Goal: Task Accomplishment & Management: Manage account settings

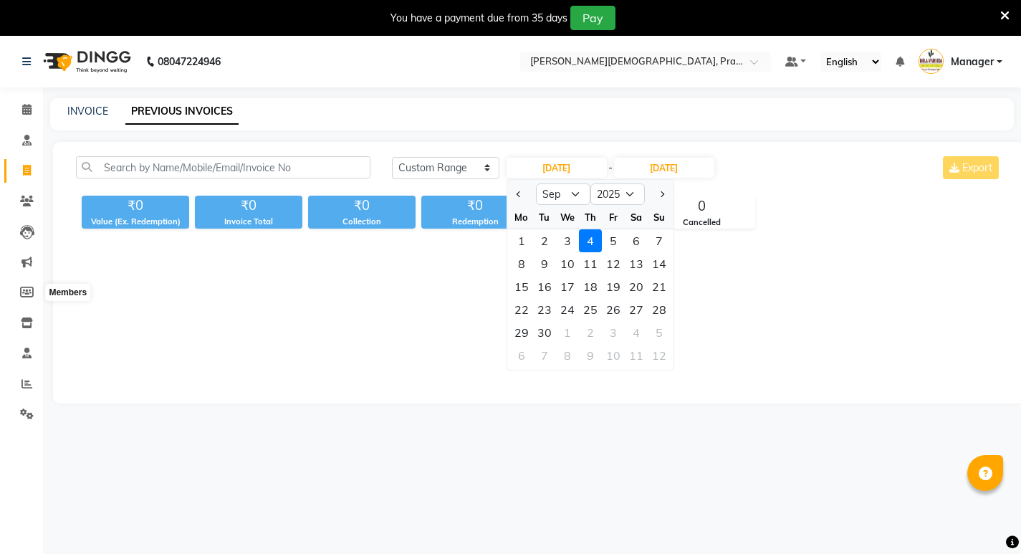
select select "range"
select select "9"
select select "2025"
click at [20, 410] on icon at bounding box center [27, 413] width 14 height 11
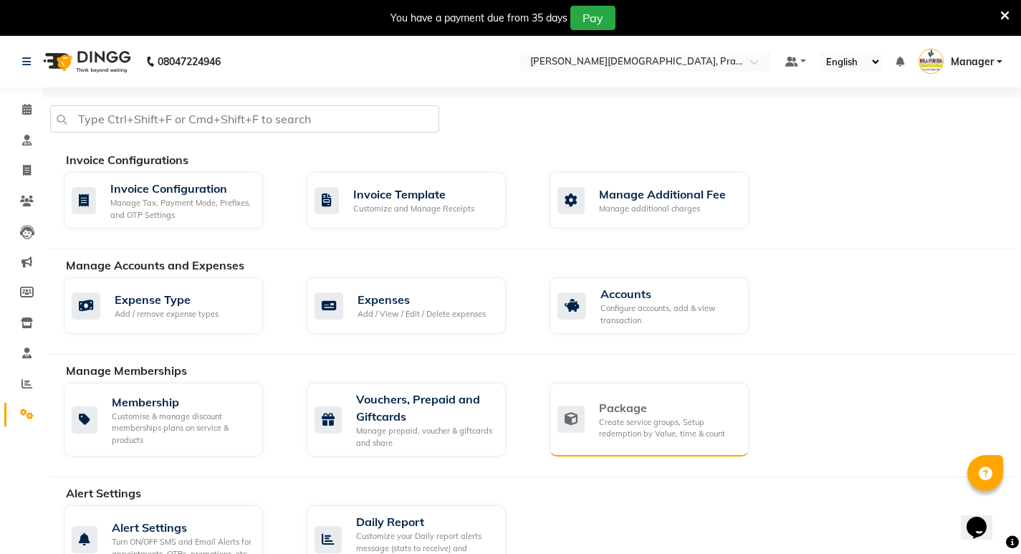
click at [645, 400] on div "Package" at bounding box center [668, 407] width 138 height 17
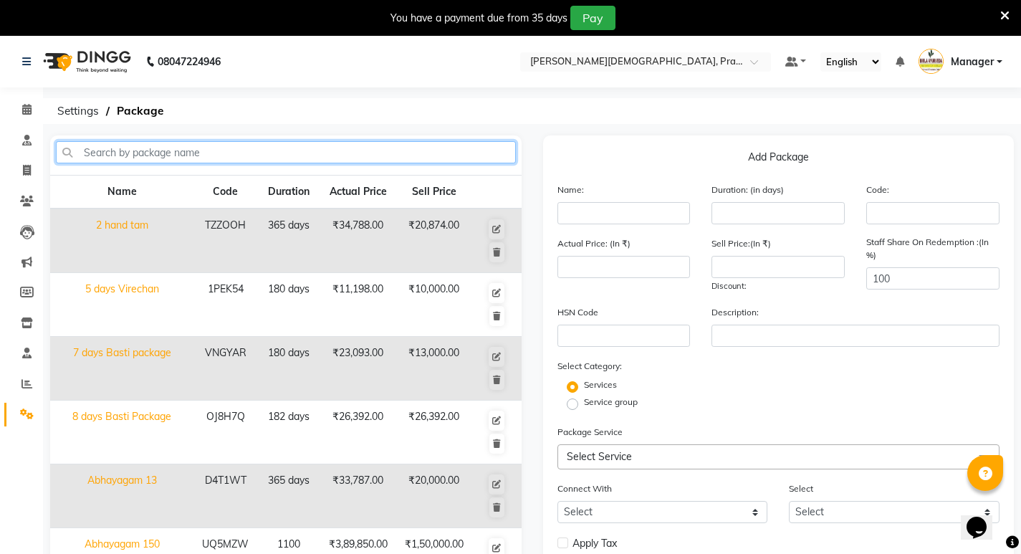
click at [175, 148] on input "text" at bounding box center [286, 152] width 460 height 22
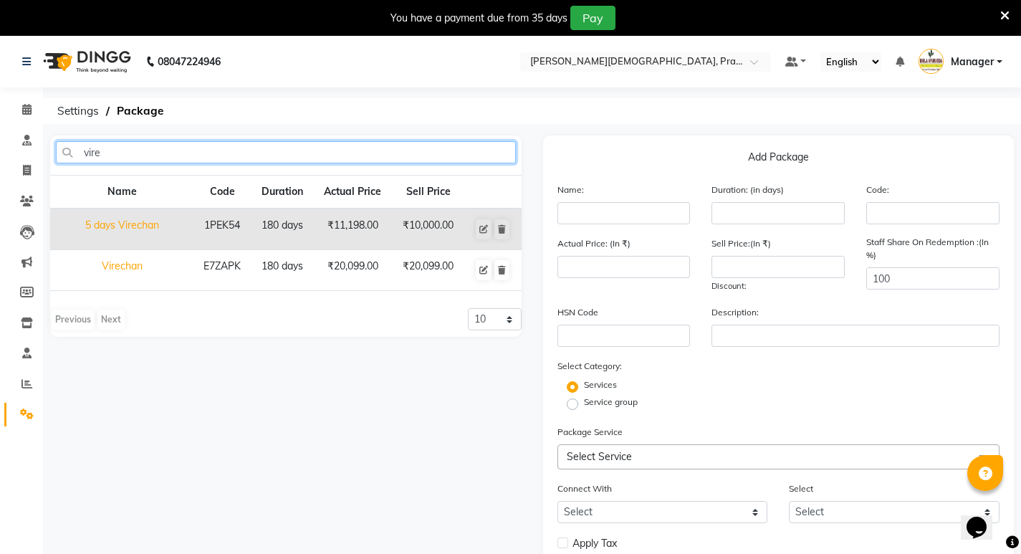
type input "vire"
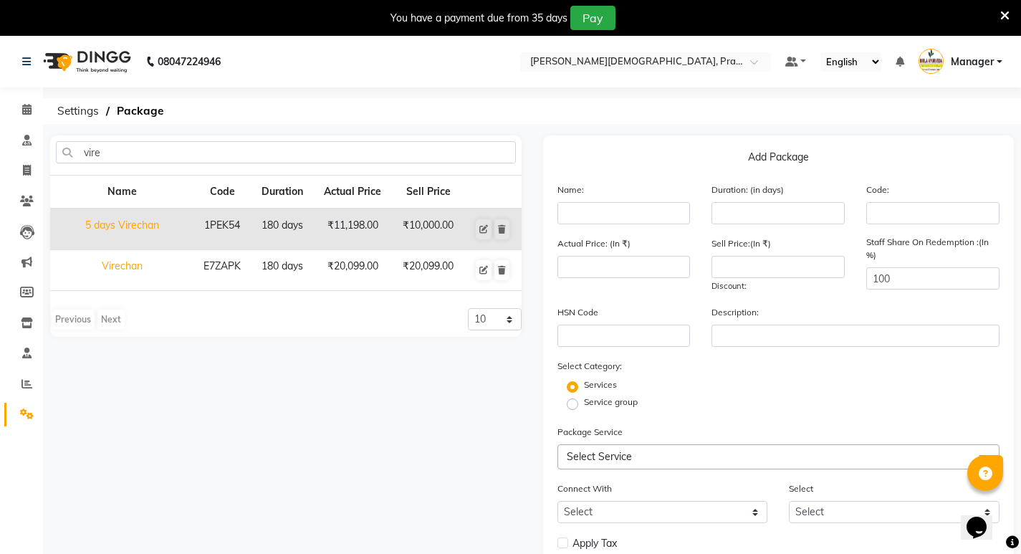
click at [165, 266] on td "Virechan" at bounding box center [121, 270] width 143 height 41
type input "Virechan"
type input "180"
type input "E7ZAPK"
type input "20099"
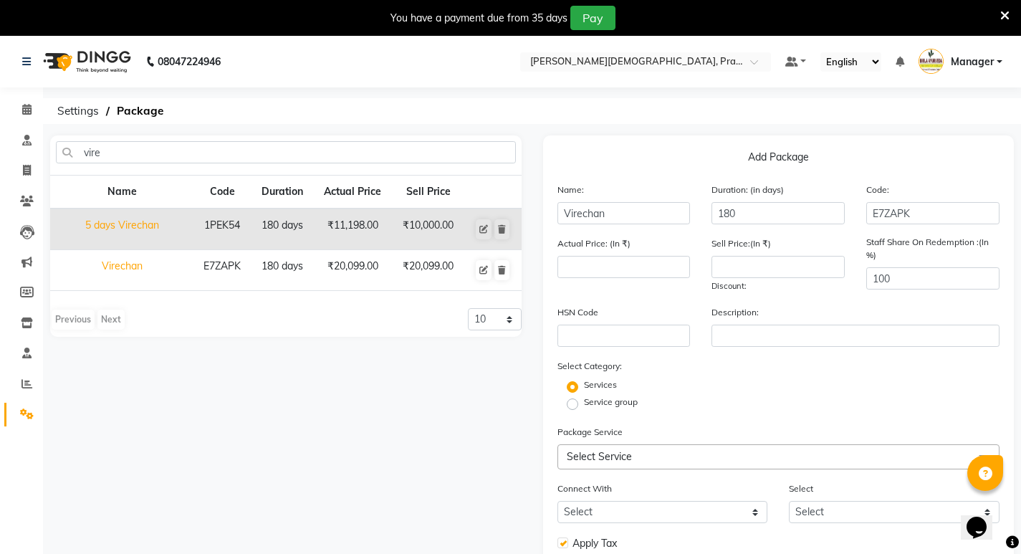
type input "20099"
checkbox input "true"
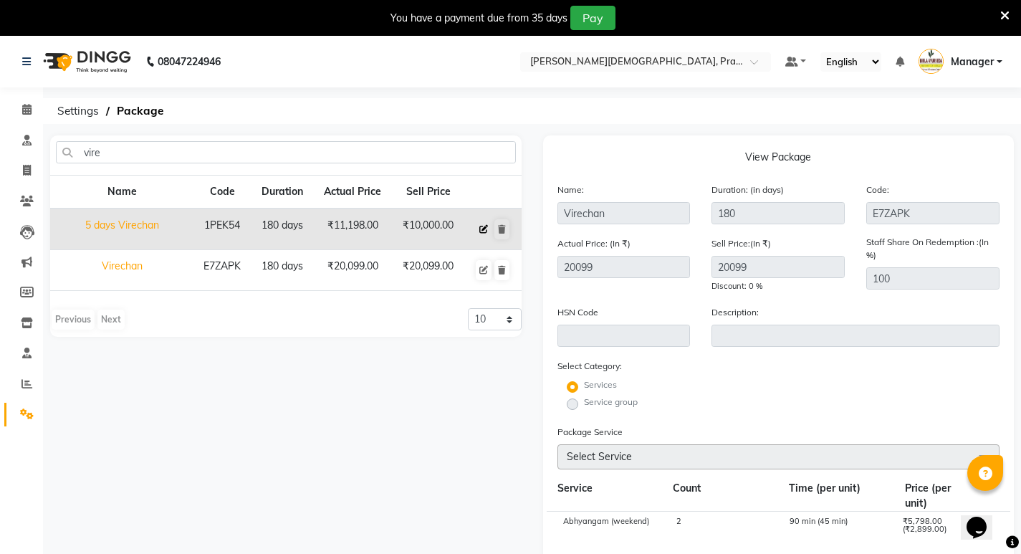
click at [488, 226] on icon at bounding box center [483, 229] width 9 height 9
type input "5 days Virechan"
type input "1PEK54"
type input "11198"
type input "10000"
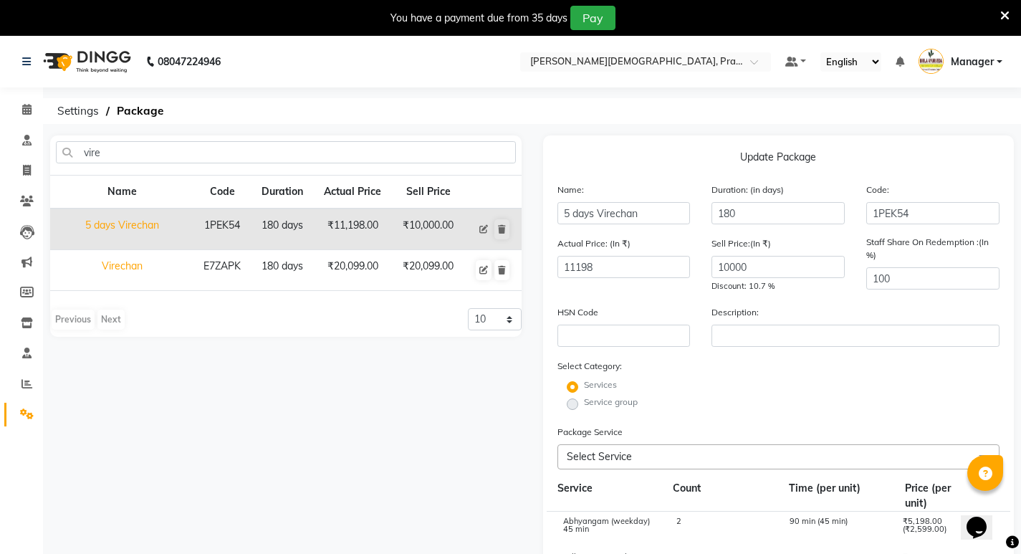
scroll to position [72, 0]
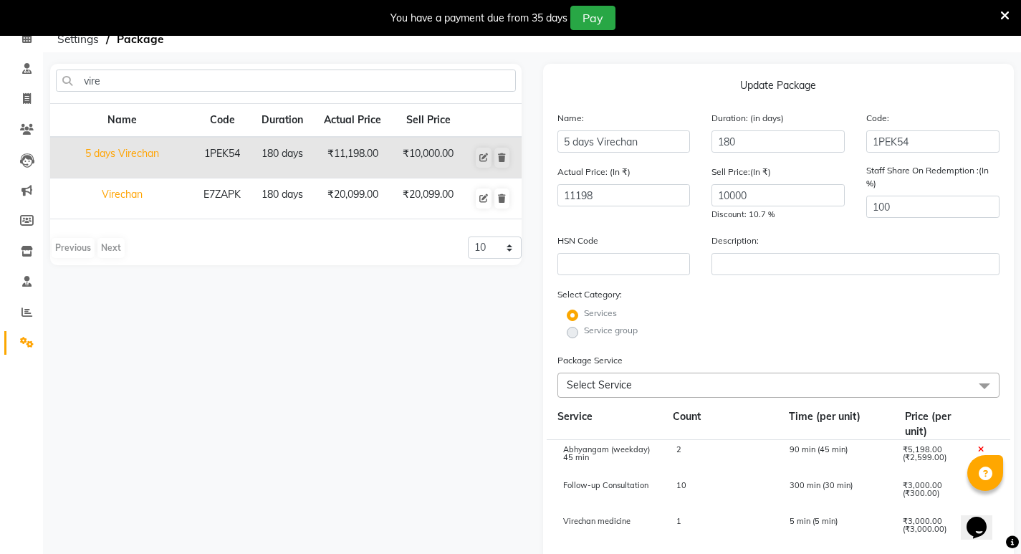
click at [23, 345] on icon at bounding box center [27, 342] width 14 height 11
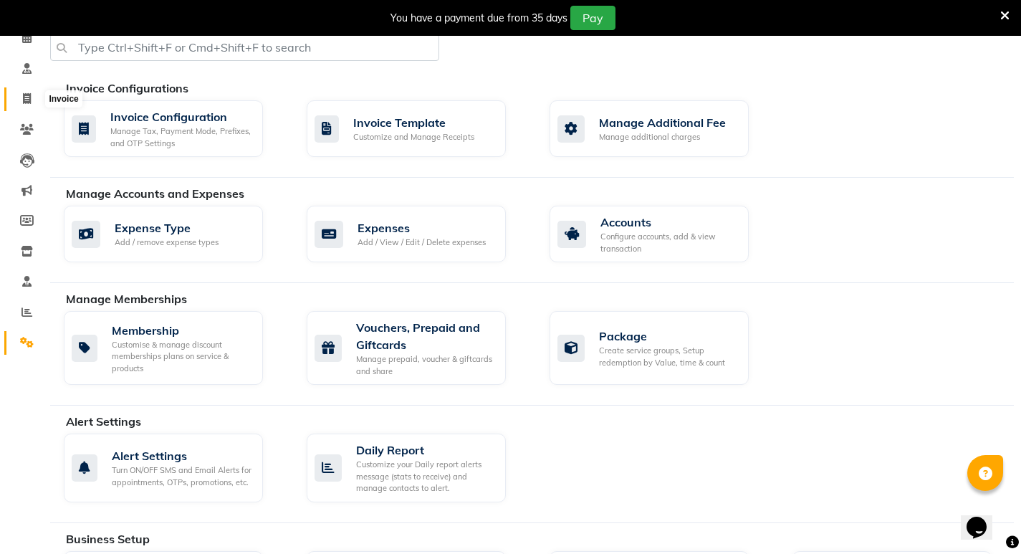
click at [23, 100] on icon at bounding box center [27, 98] width 8 height 11
select select "6818"
select select "service"
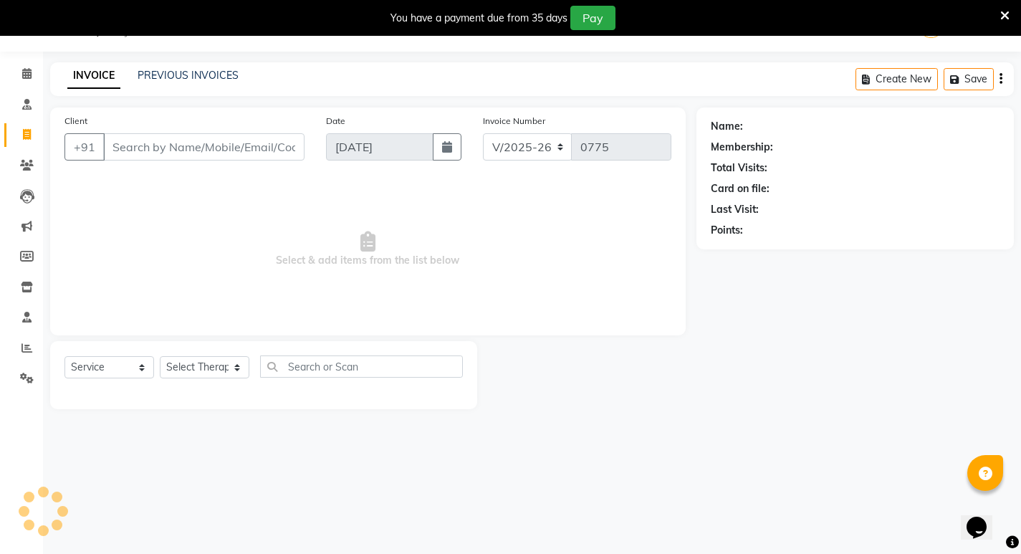
scroll to position [36, 0]
click at [175, 69] on link "PREVIOUS INVOICES" at bounding box center [187, 75] width 101 height 13
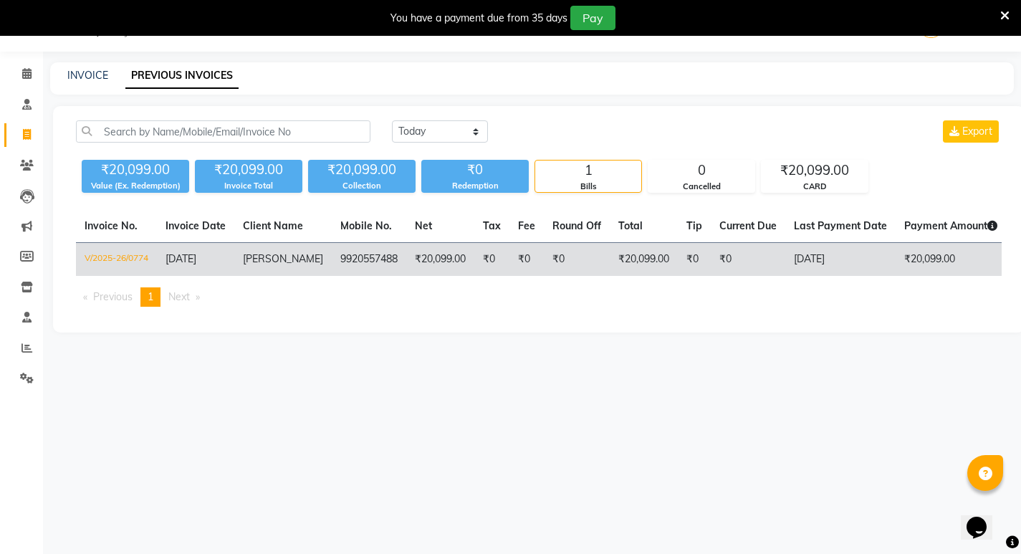
click at [802, 257] on td "[DATE]" at bounding box center [840, 260] width 110 height 34
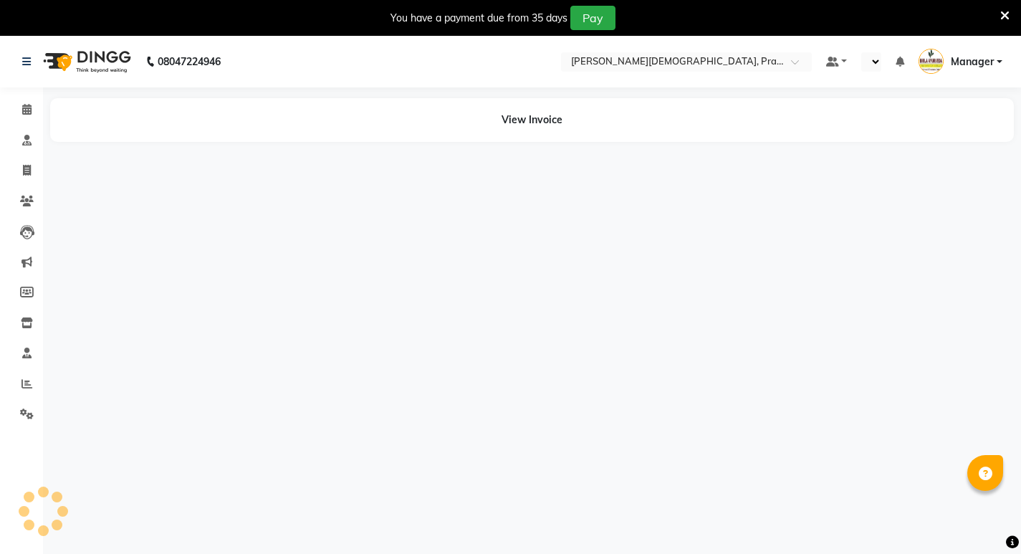
select select "en"
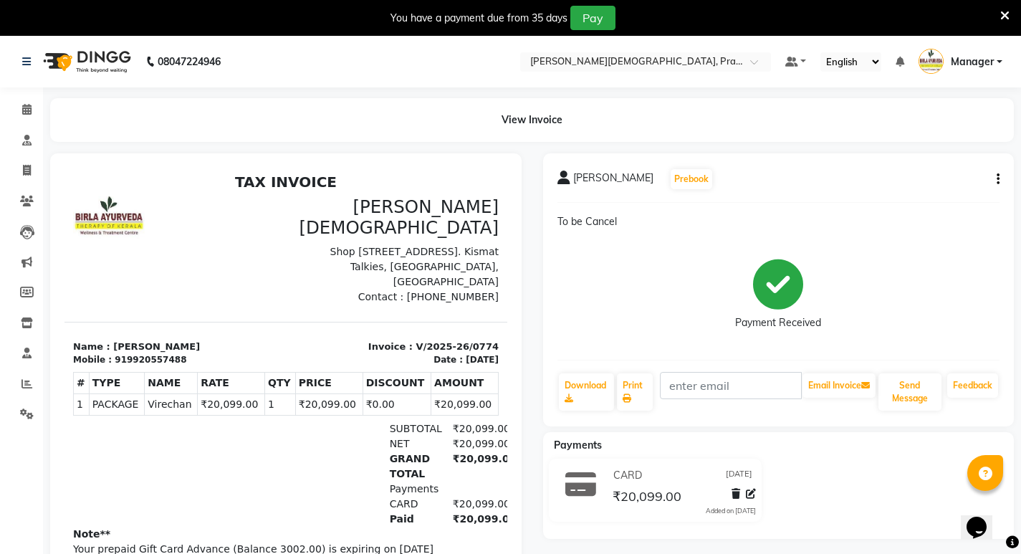
click at [996, 178] on button "button" at bounding box center [994, 179] width 9 height 15
click at [30, 169] on icon at bounding box center [27, 170] width 8 height 11
select select "service"
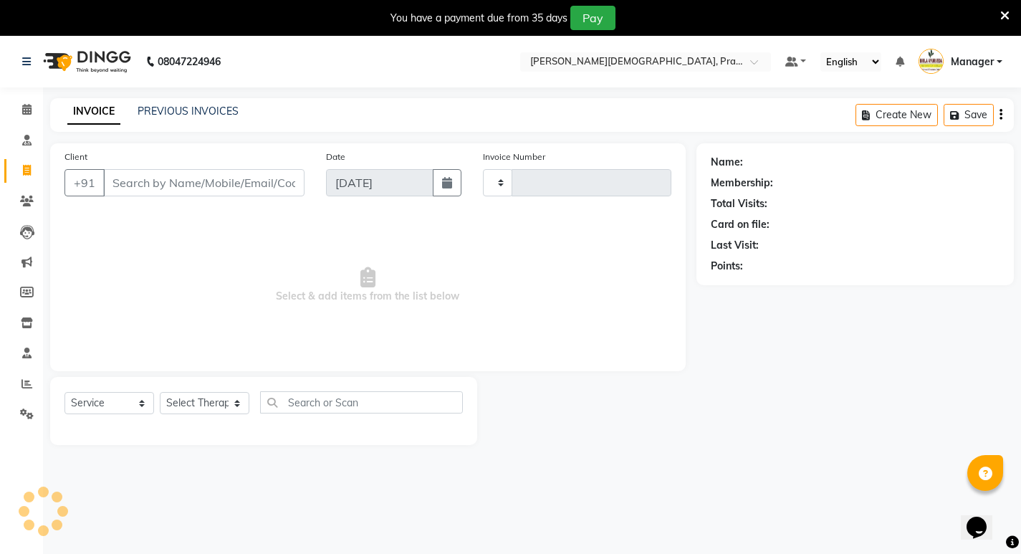
scroll to position [36, 0]
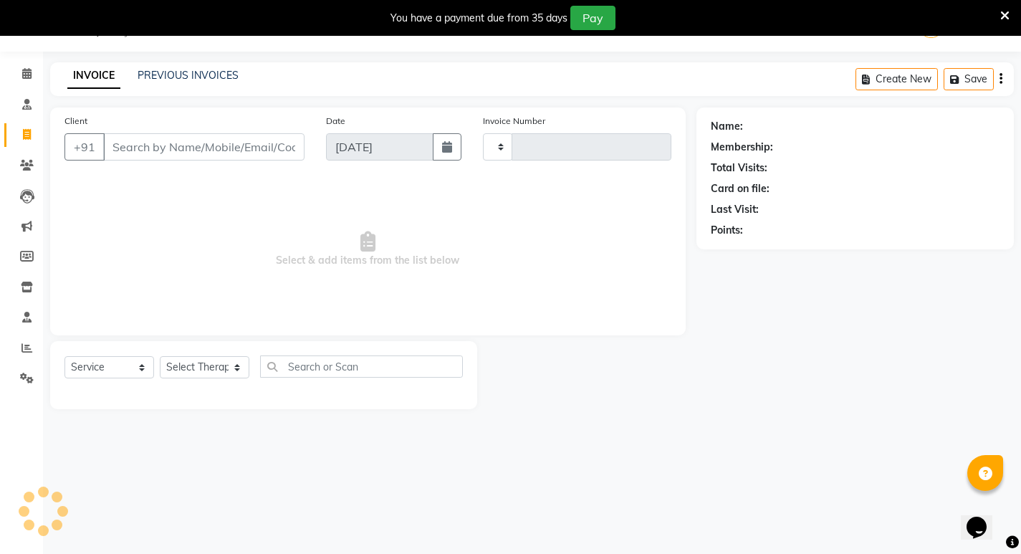
type input "0775"
select select "6818"
click at [23, 76] on icon at bounding box center [26, 73] width 9 height 11
